Goal: Task Accomplishment & Management: Use online tool/utility

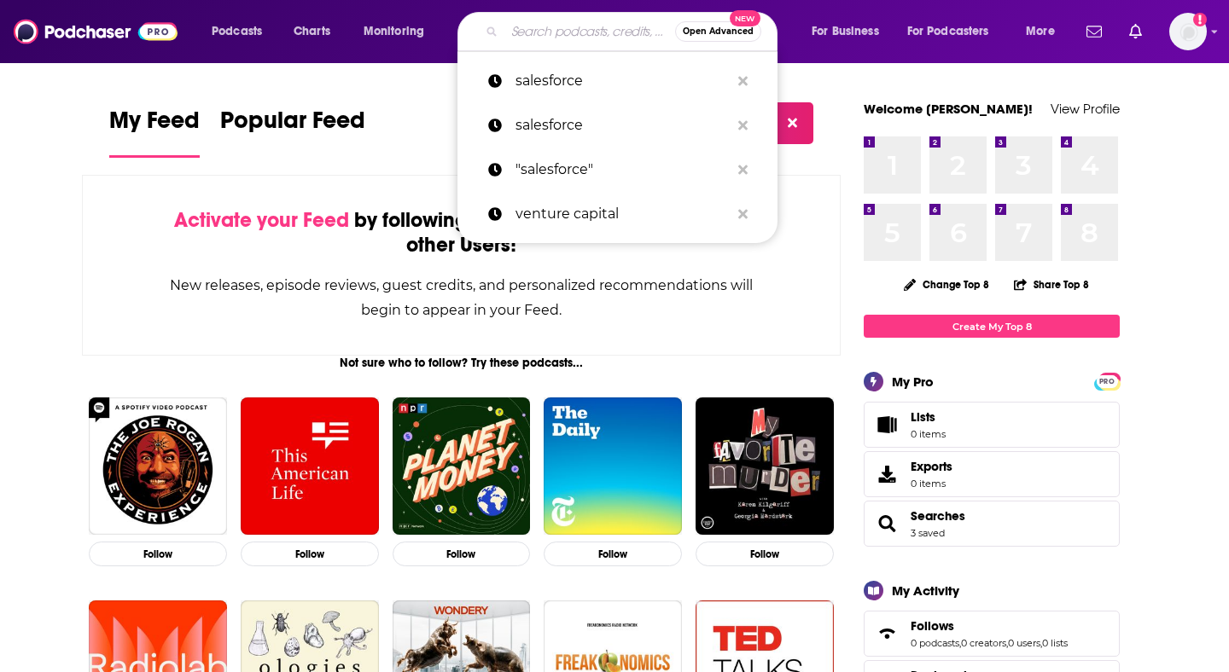
click at [531, 34] on input "Search podcasts, credits, & more..." at bounding box center [589, 31] width 171 height 27
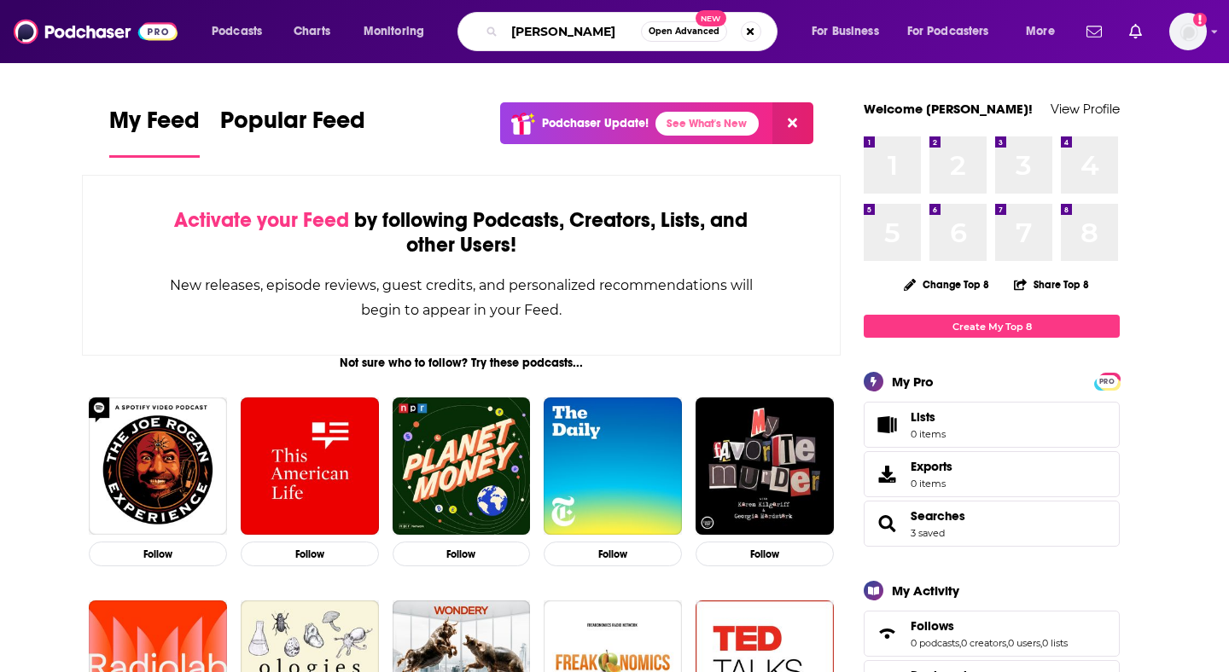
type input "[PERSON_NAME]"
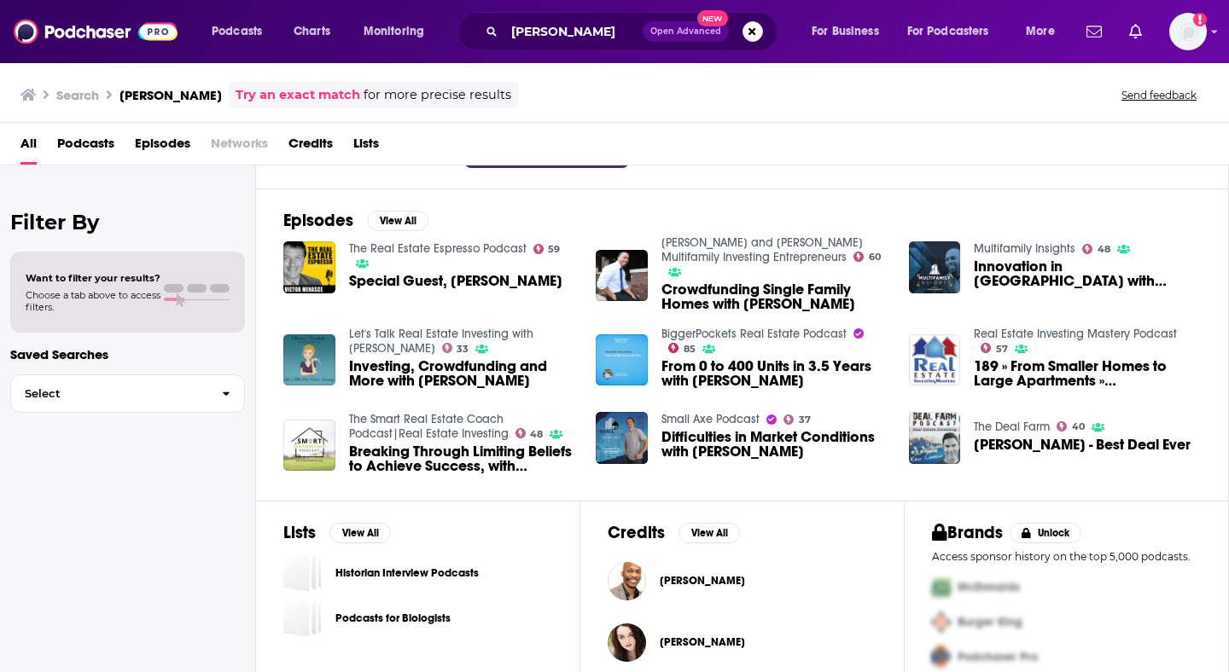
scroll to position [235, 0]
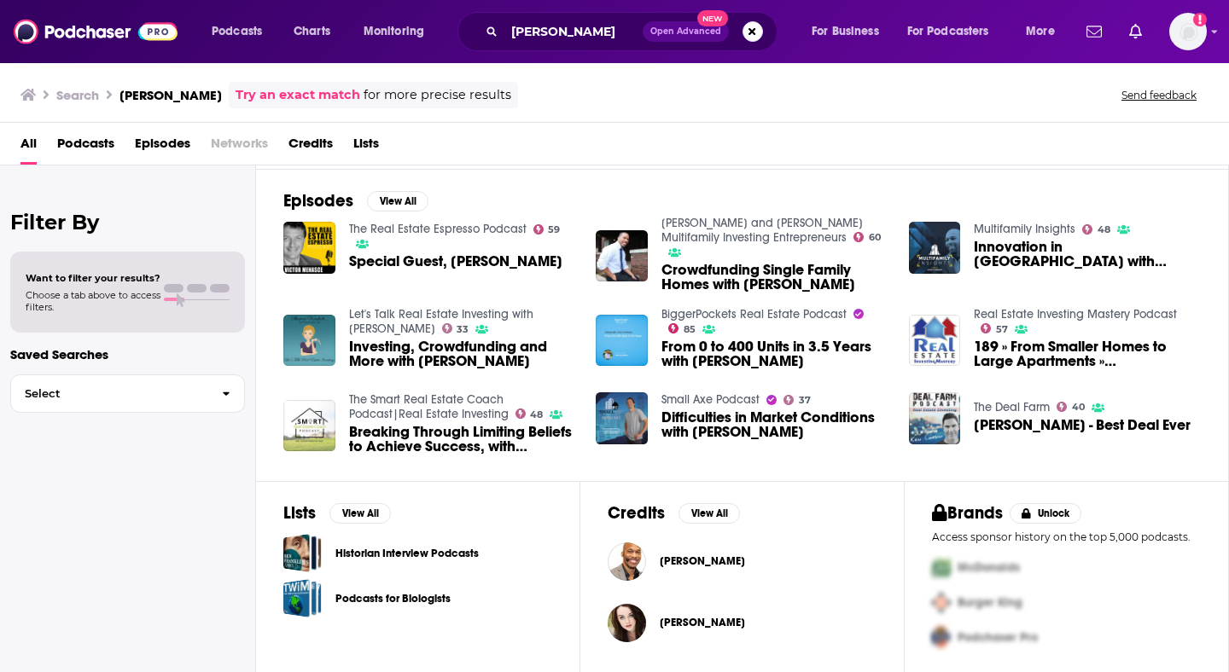
click at [699, 561] on span "[PERSON_NAME]" at bounding box center [702, 562] width 85 height 14
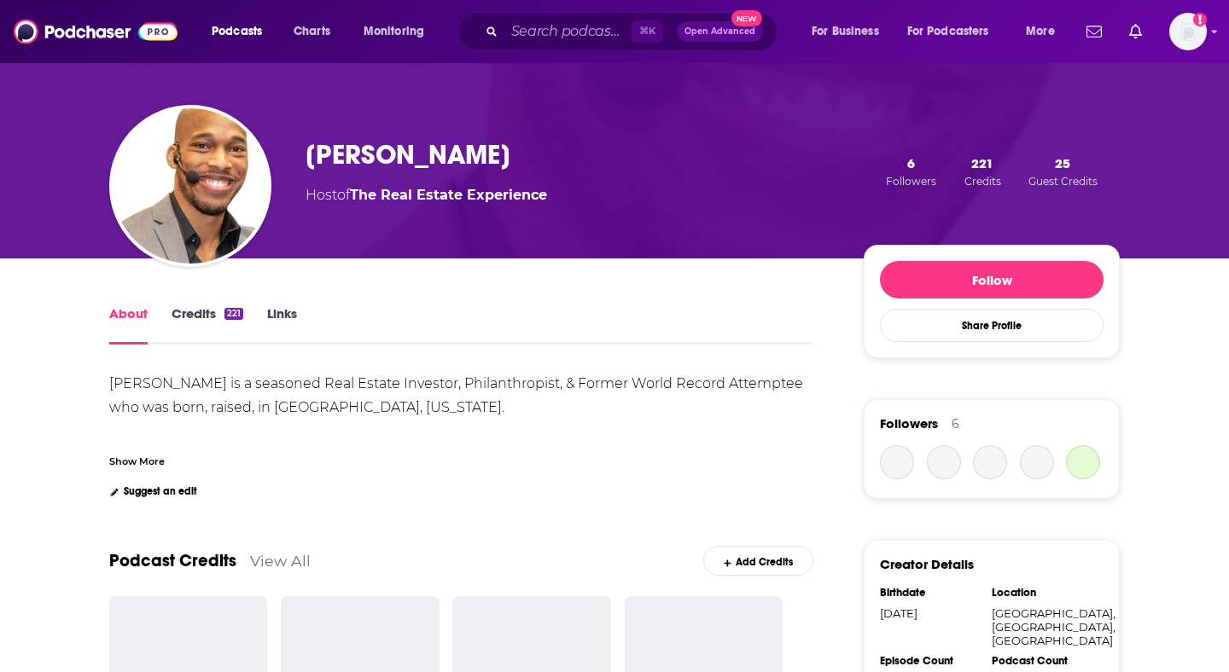
scroll to position [73, 0]
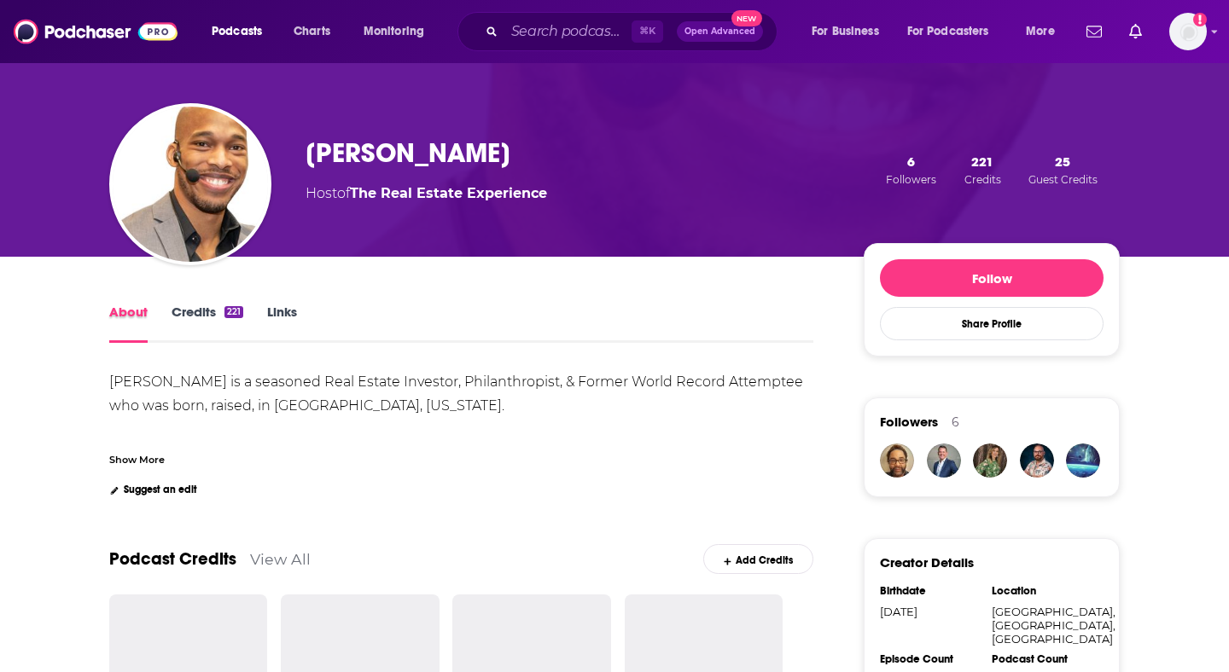
click at [170, 326] on div "About" at bounding box center [140, 323] width 62 height 39
click at [202, 317] on link "Credits 221" at bounding box center [208, 323] width 72 height 39
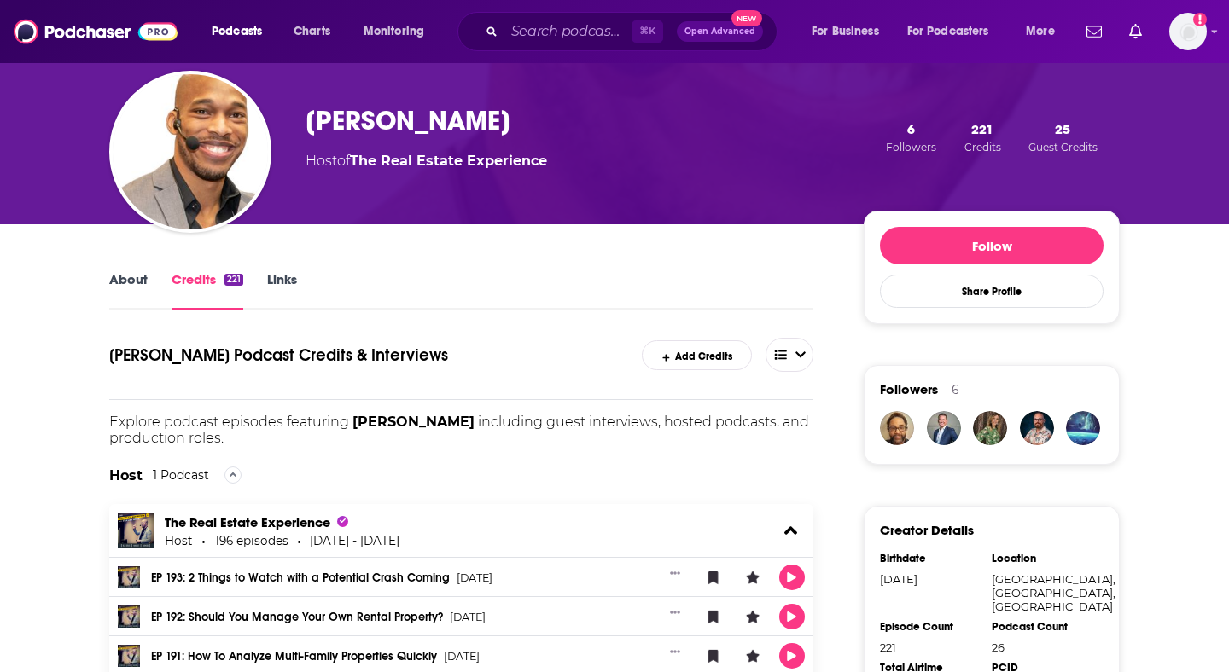
scroll to position [55, 0]
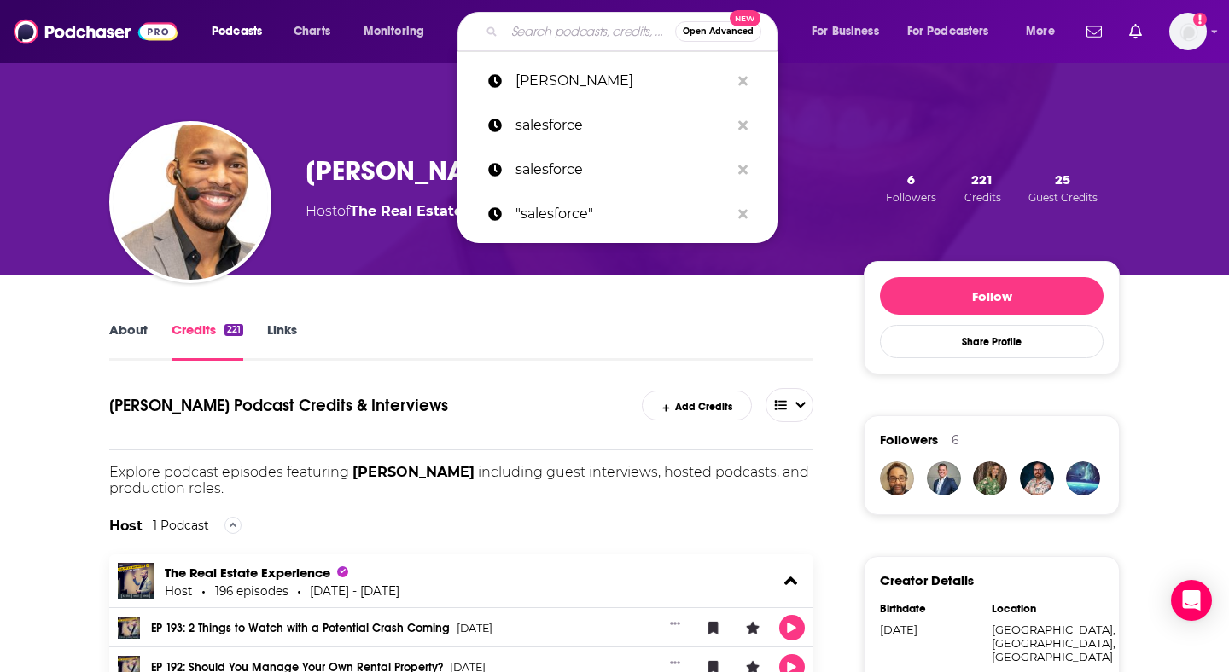
click at [567, 34] on input "Search podcasts, credits, & more..." at bounding box center [589, 31] width 171 height 27
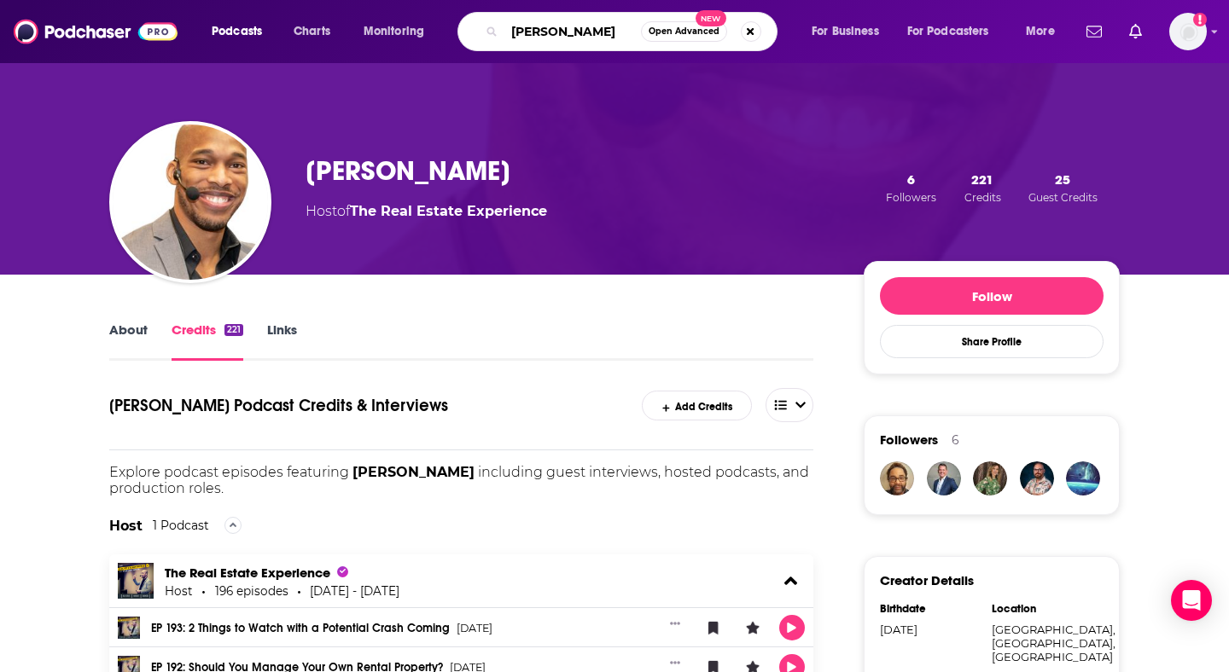
type input "[PERSON_NAME]"
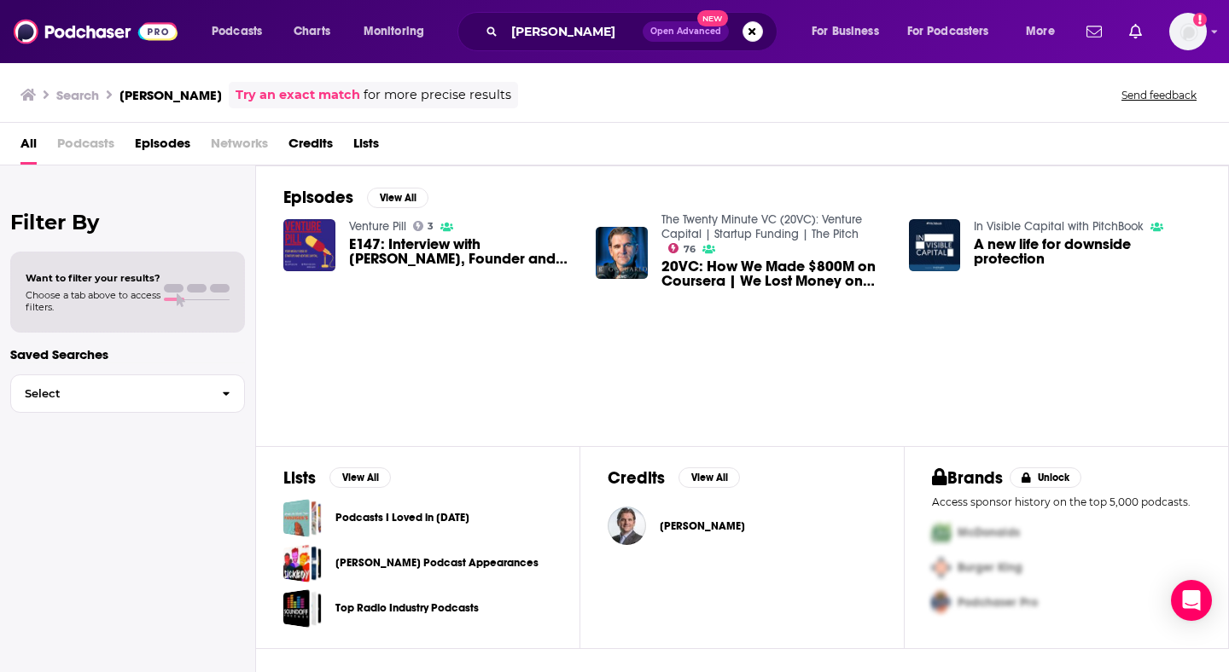
click at [672, 522] on span "[PERSON_NAME]" at bounding box center [702, 527] width 85 height 14
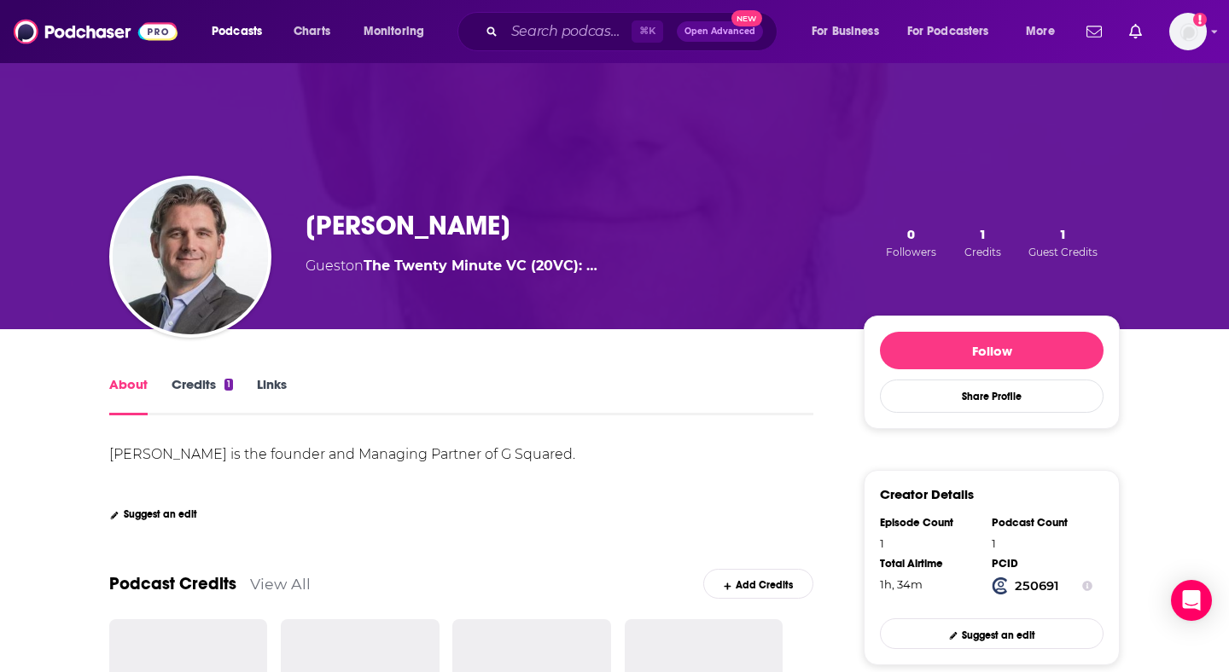
click at [200, 396] on link "Credits 1" at bounding box center [202, 395] width 61 height 39
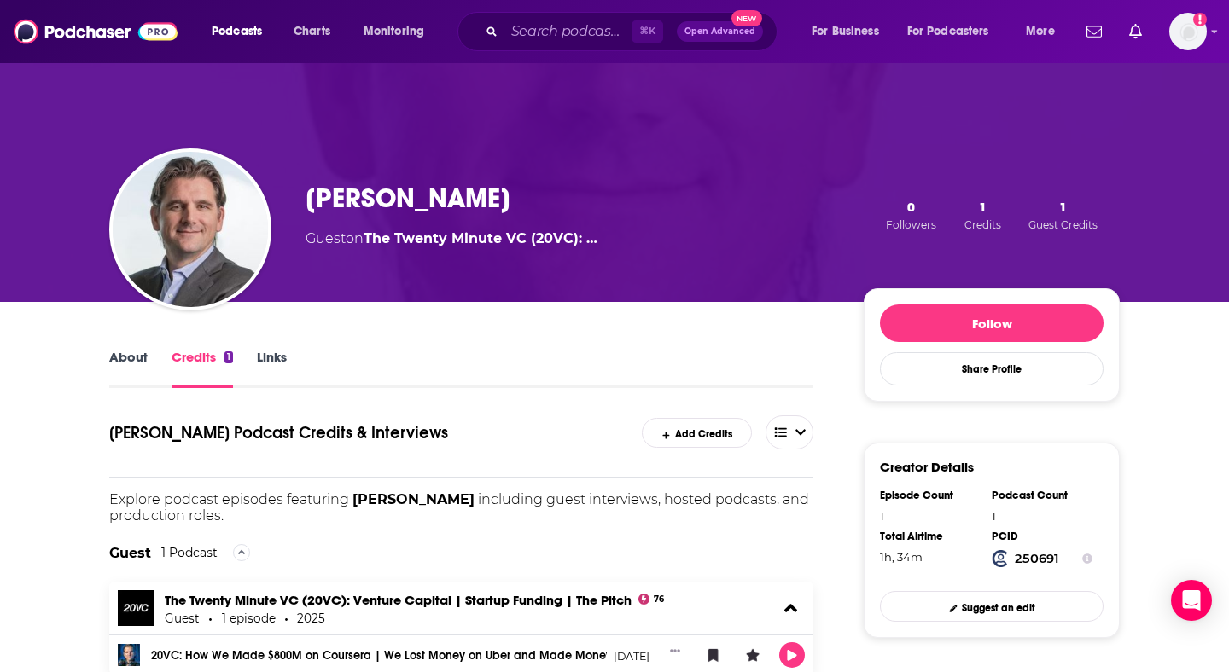
scroll to position [124, 0]
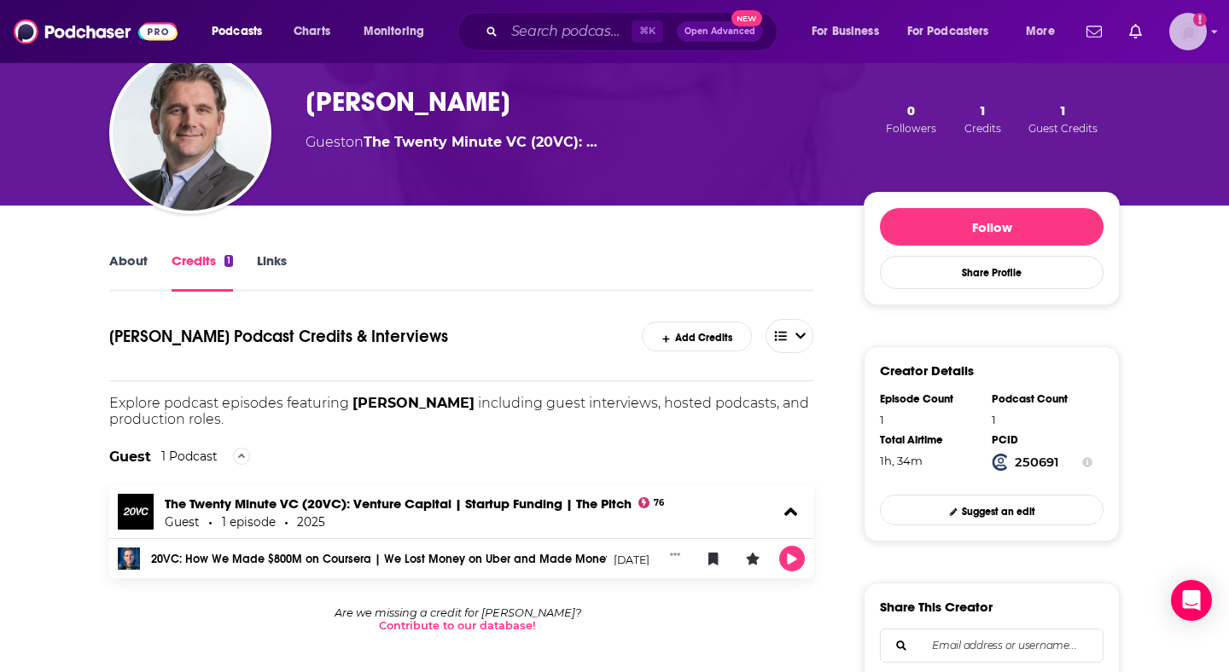
click at [1190, 25] on img "Logged in as BGpodcasts" at bounding box center [1188, 32] width 38 height 38
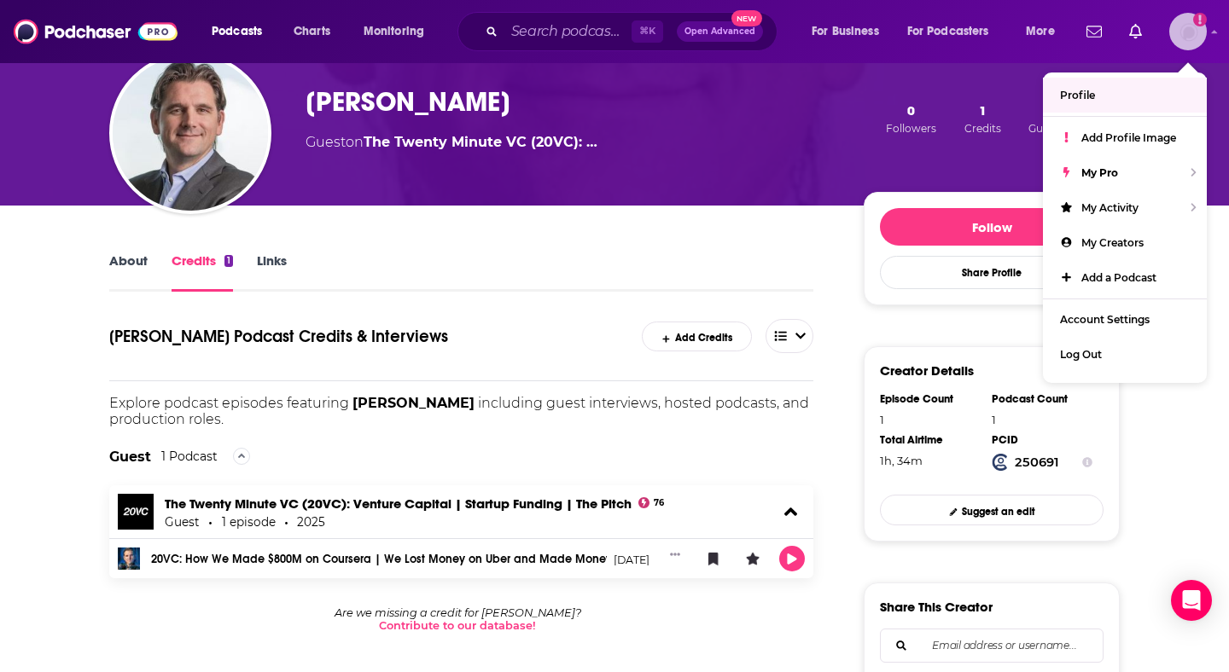
click at [1081, 83] on link "Profile" at bounding box center [1125, 95] width 164 height 35
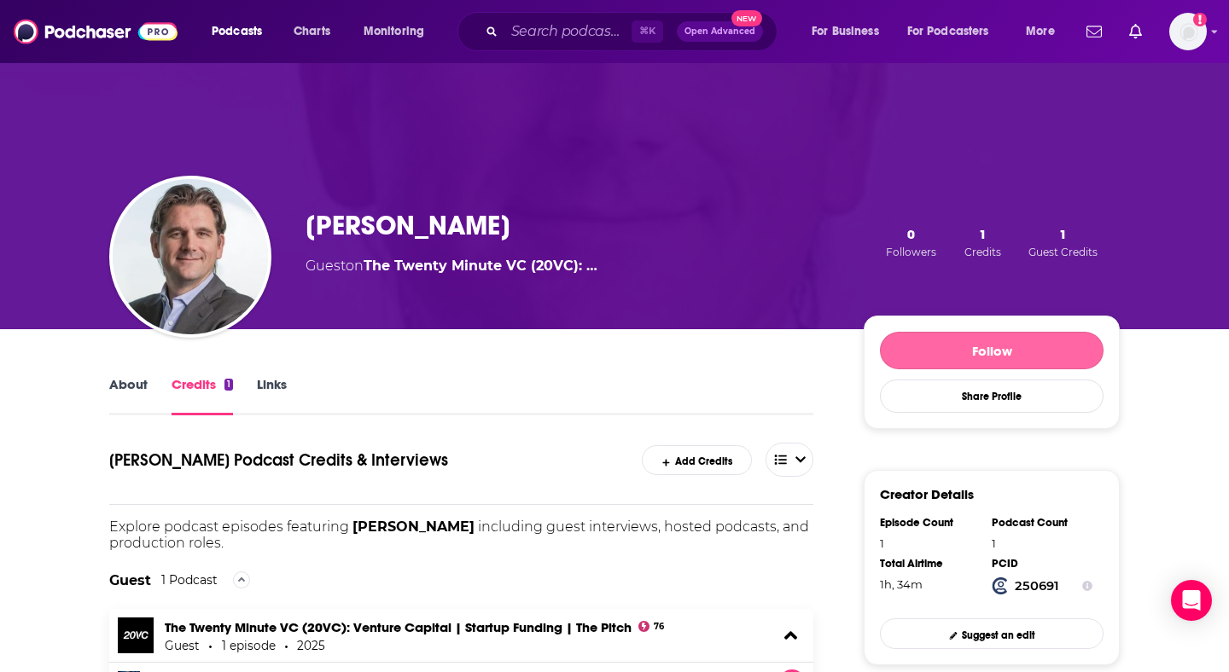
click at [1024, 349] on button "Follow" at bounding box center [992, 351] width 224 height 38
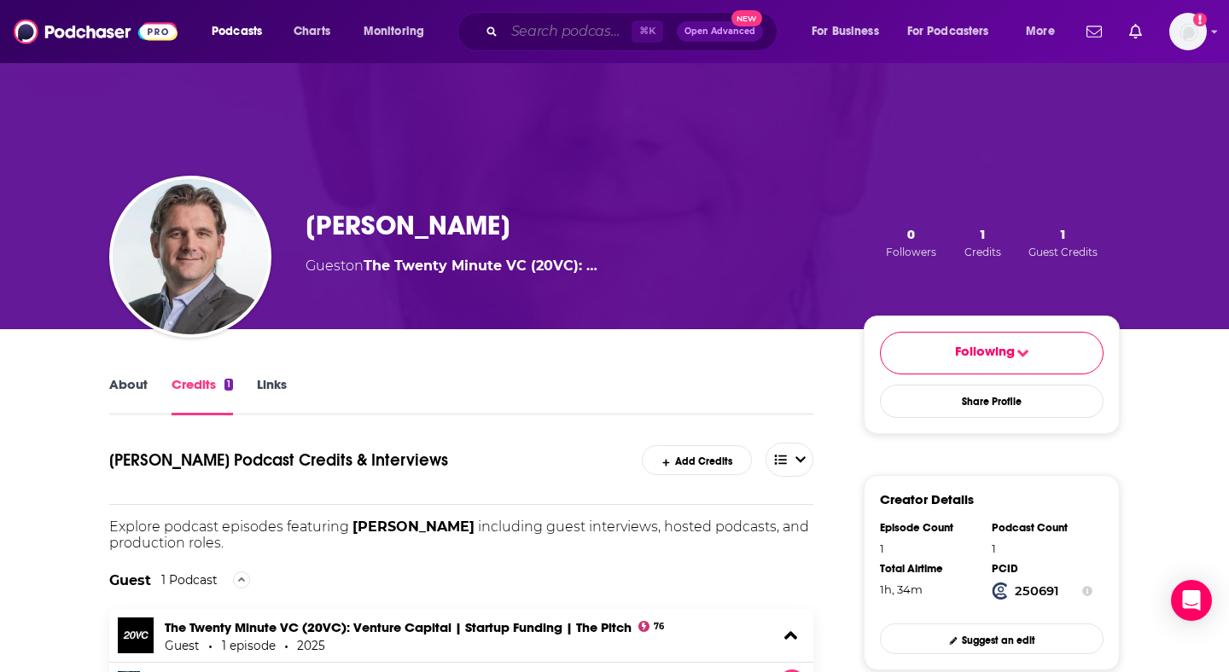
click at [570, 34] on input "Search podcasts, credits, & more..." at bounding box center [567, 31] width 127 height 27
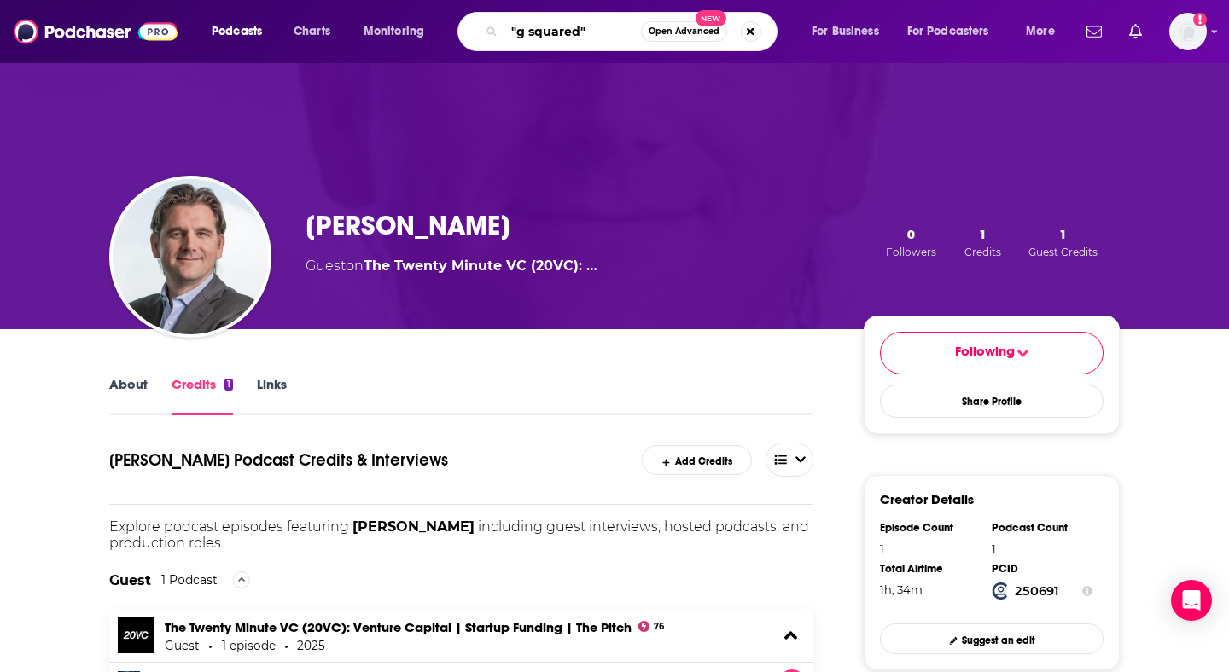
type input ""g squared""
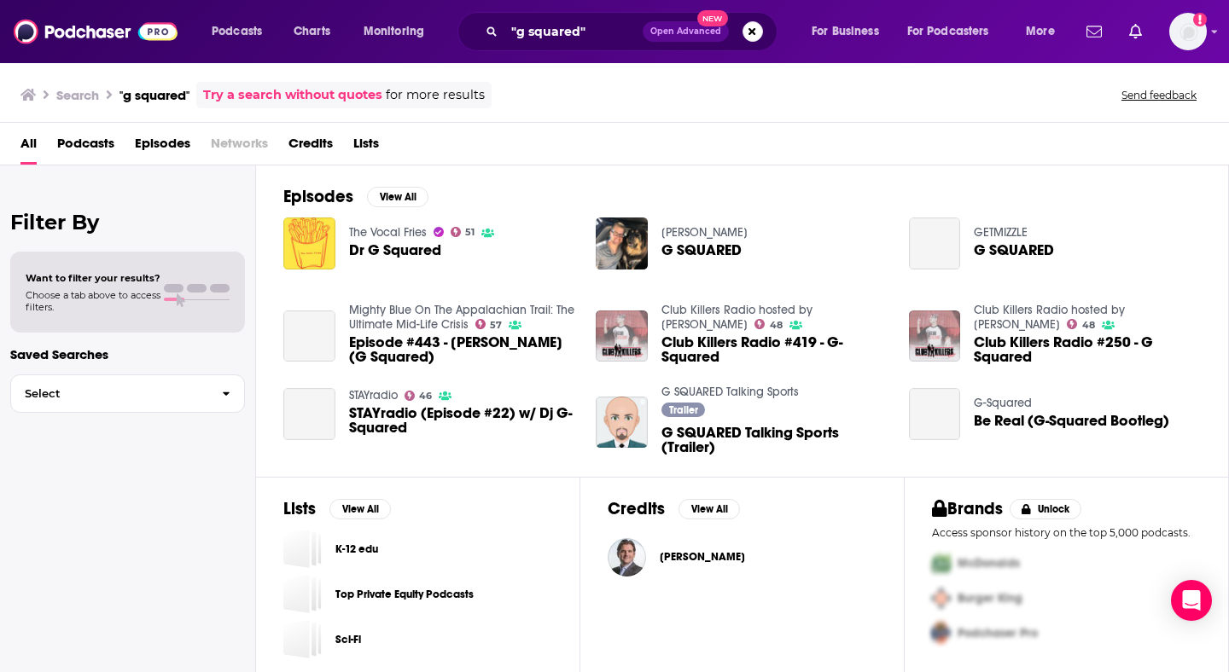
scroll to position [242, 0]
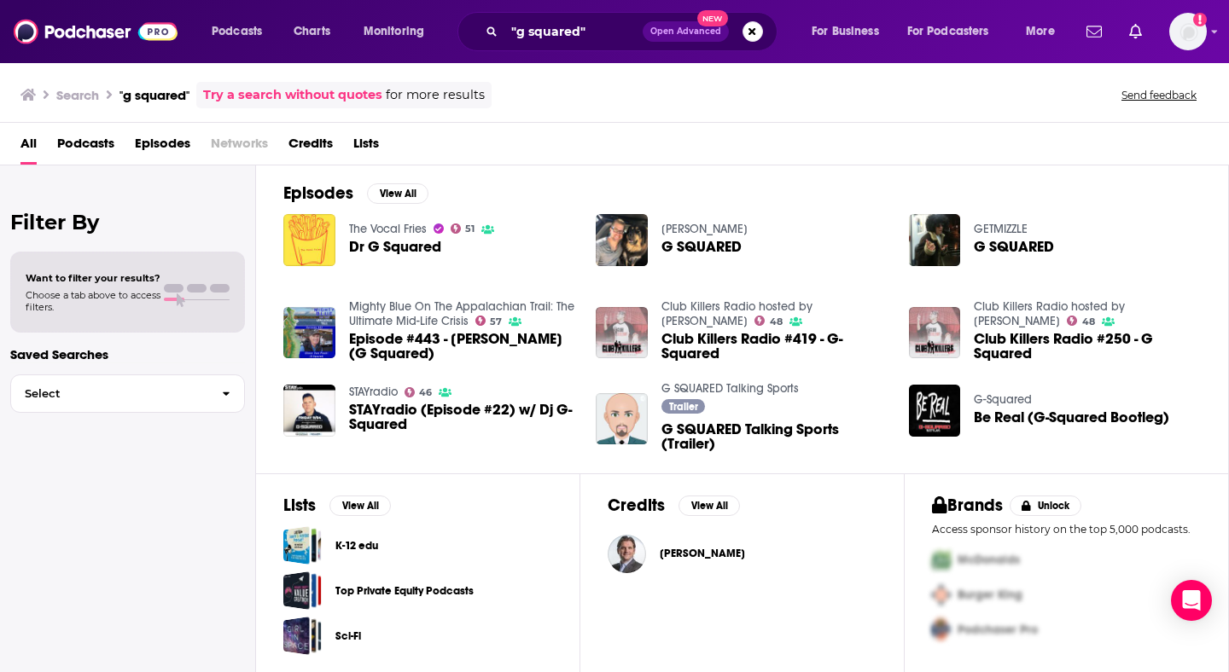
click at [672, 550] on span "[PERSON_NAME]" at bounding box center [702, 554] width 85 height 14
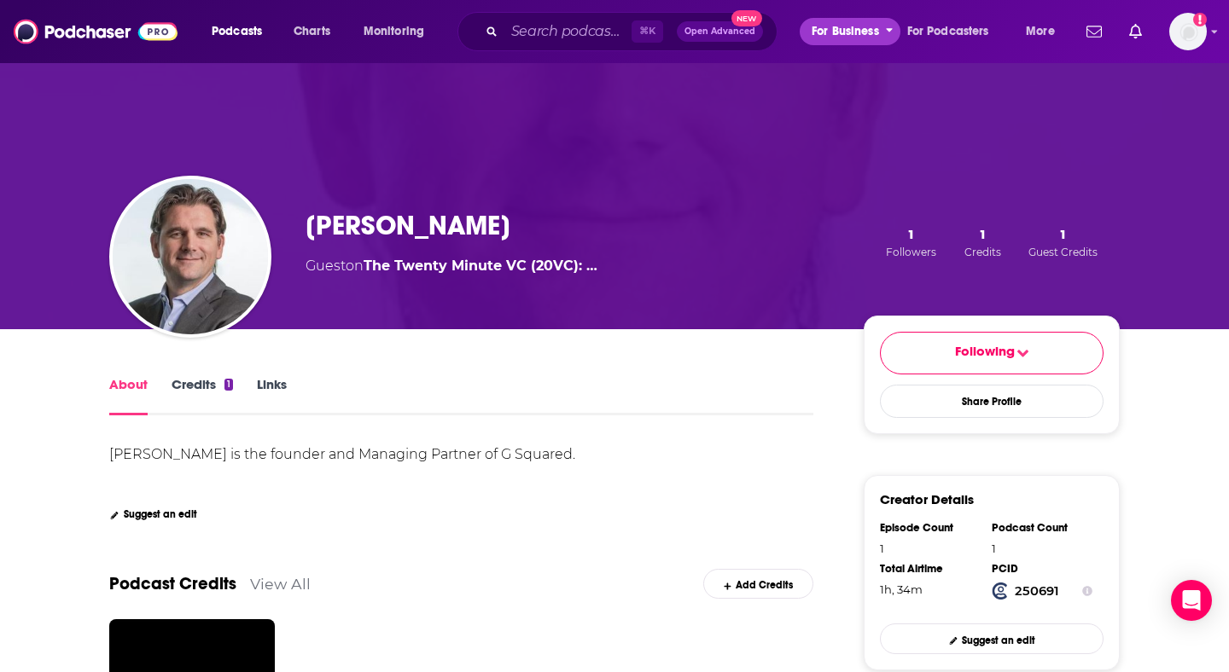
click at [879, 34] on button "For Business" at bounding box center [850, 31] width 101 height 27
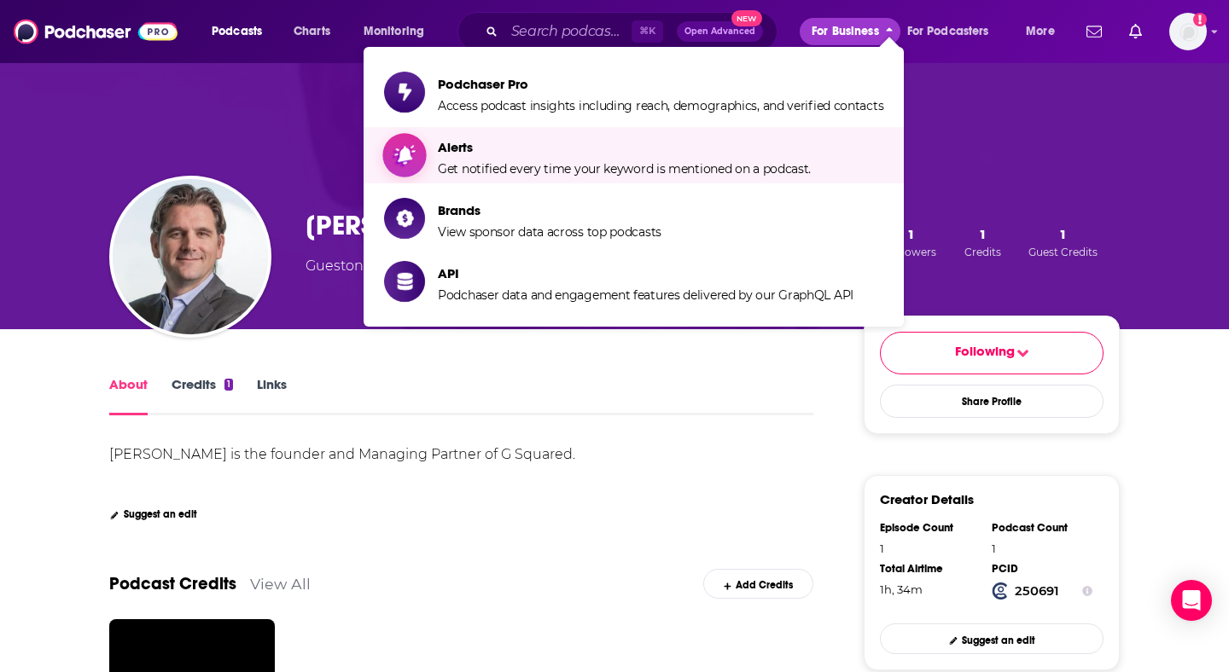
click at [674, 160] on span "Alerts Get notified every time your keyword is mentioned on a podcast." at bounding box center [624, 155] width 373 height 43
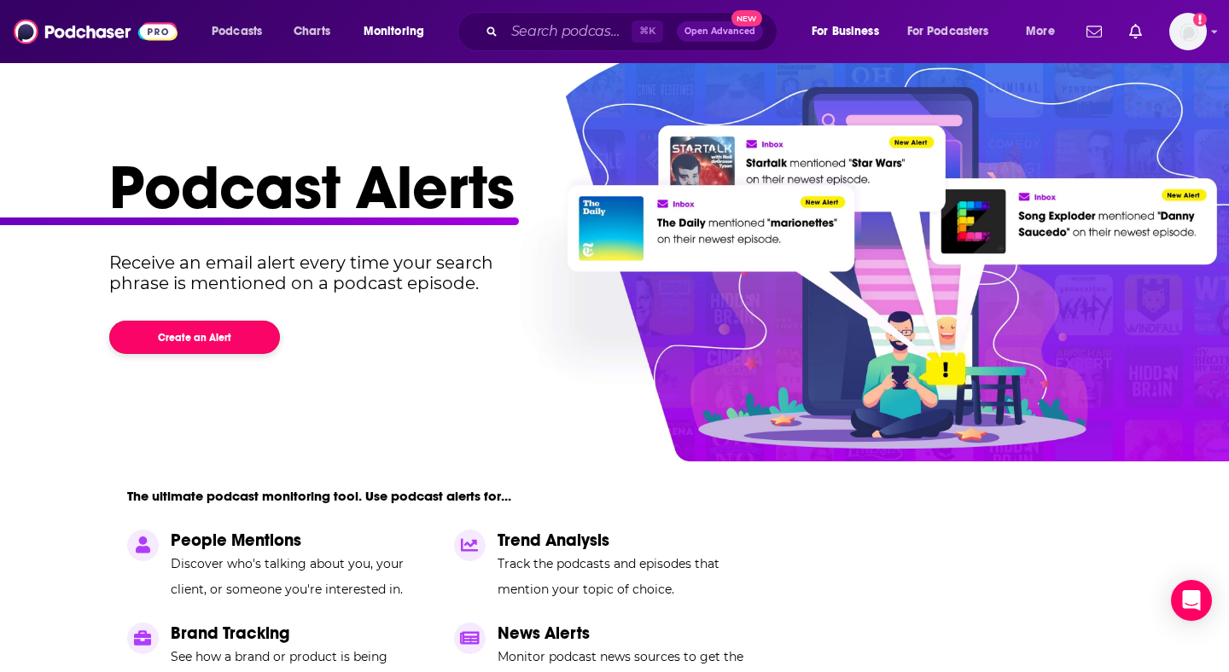
click at [223, 334] on button "Create an Alert" at bounding box center [194, 337] width 171 height 33
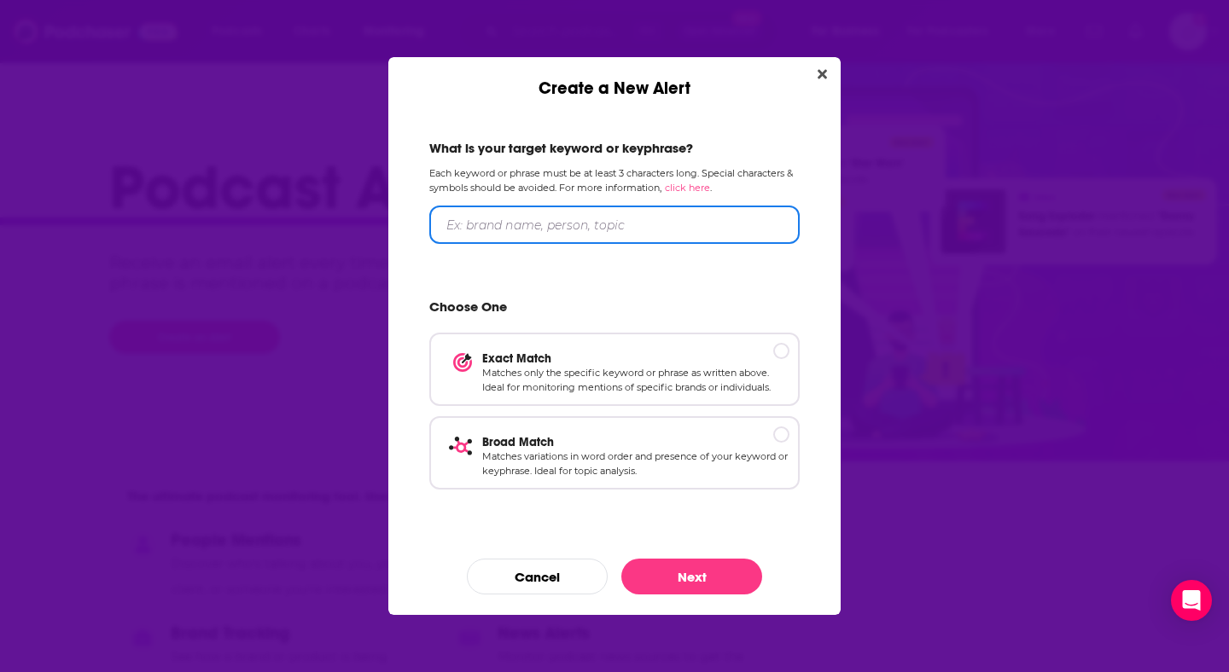
click at [576, 223] on input "Create a New Alert" at bounding box center [614, 225] width 370 height 38
type input ""G Squared""
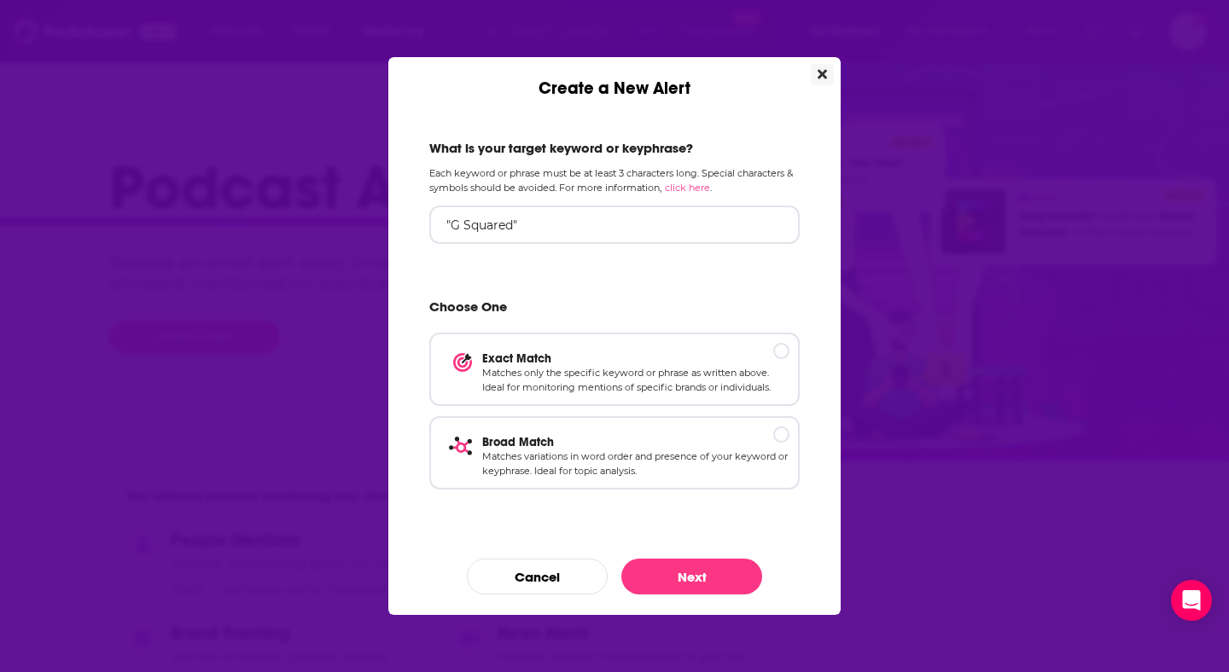
click at [822, 66] on button "Close" at bounding box center [822, 74] width 23 height 21
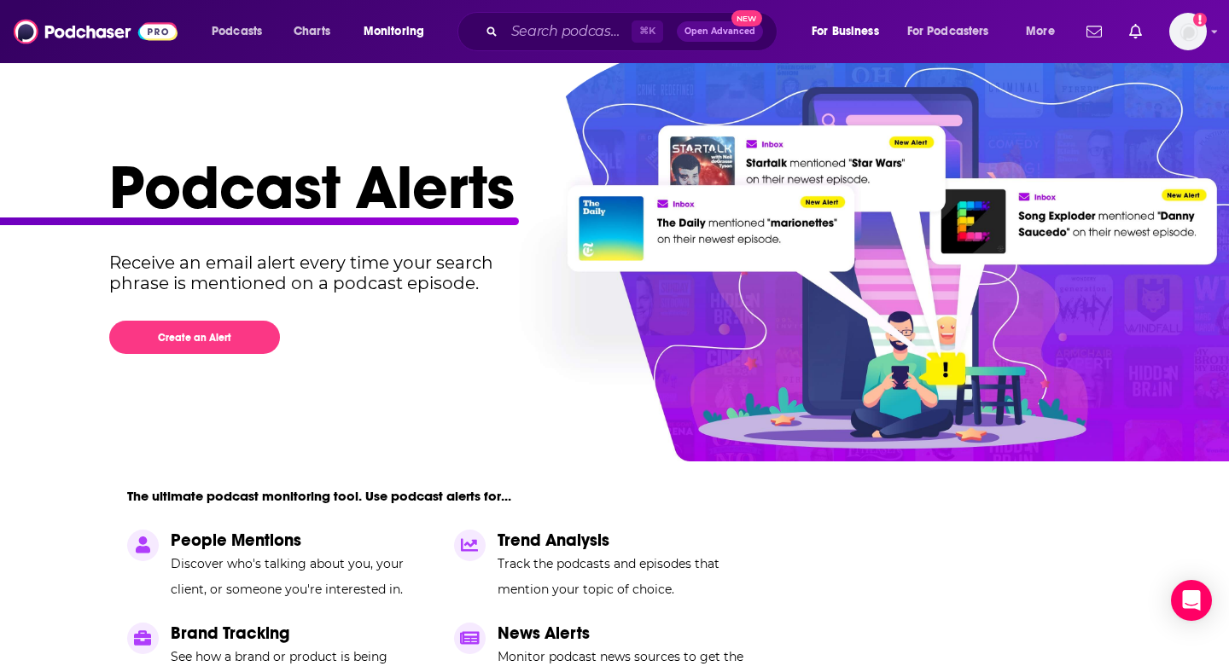
click at [317, 119] on img at bounding box center [320, 232] width 640 height 427
